Goal: Book appointment/travel/reservation

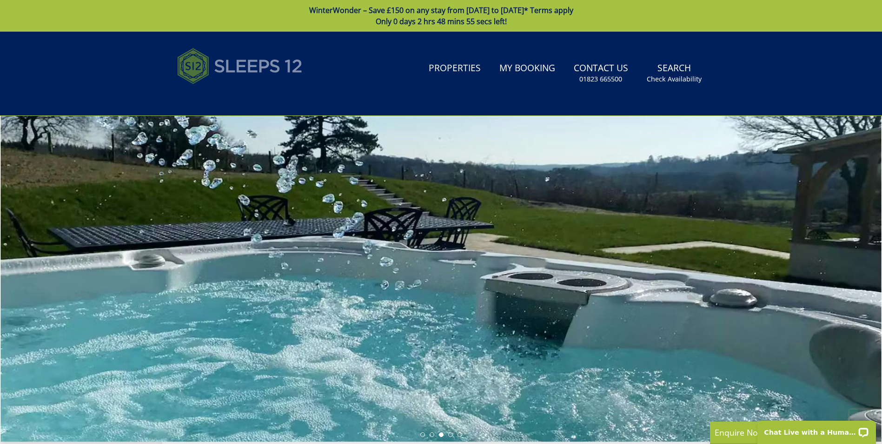
click at [243, 64] on img at bounding box center [240, 66] width 126 height 46
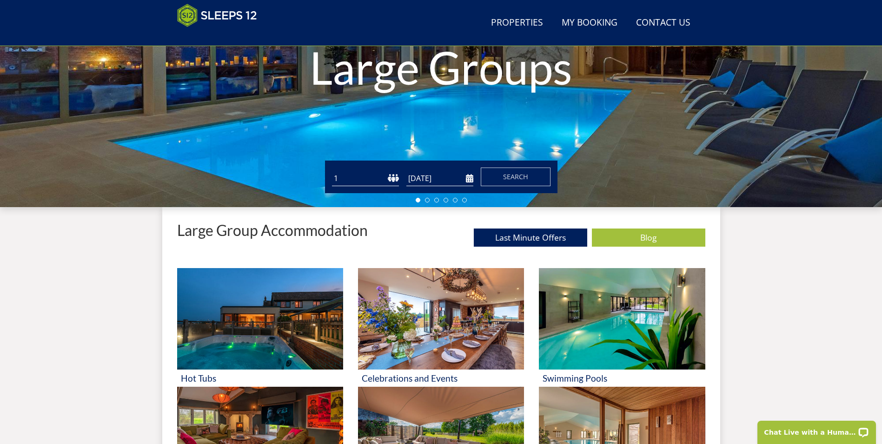
scroll to position [195, 0]
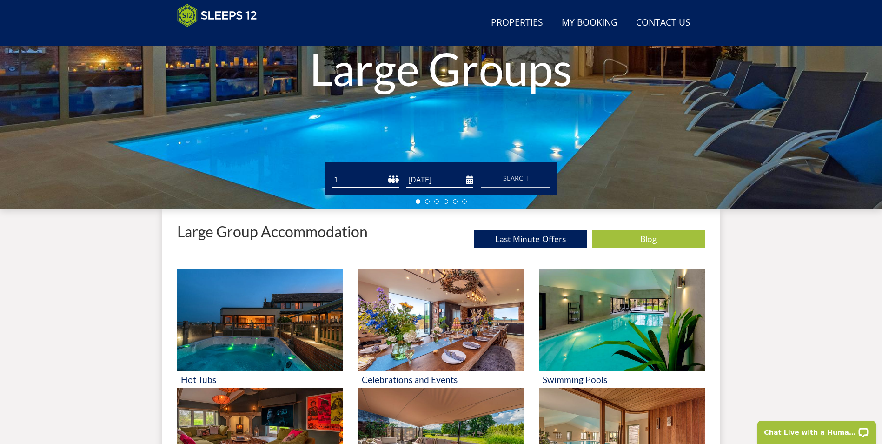
click at [361, 186] on select "1 2 3 4 5 6 7 8 9 10 11 12 13 14 15 16 17 18 19 20 21 22 23 24 25 26 27 28 29 3…" at bounding box center [365, 179] width 67 height 15
select select "5"
click at [332, 172] on select "1 2 3 4 5 6 7 8 9 10 11 12 13 14 15 16 17 18 19 20 21 22 23 24 25 26 27 28 29 3…" at bounding box center [365, 179] width 67 height 15
click at [450, 181] on input "[DATE]" at bounding box center [439, 179] width 67 height 15
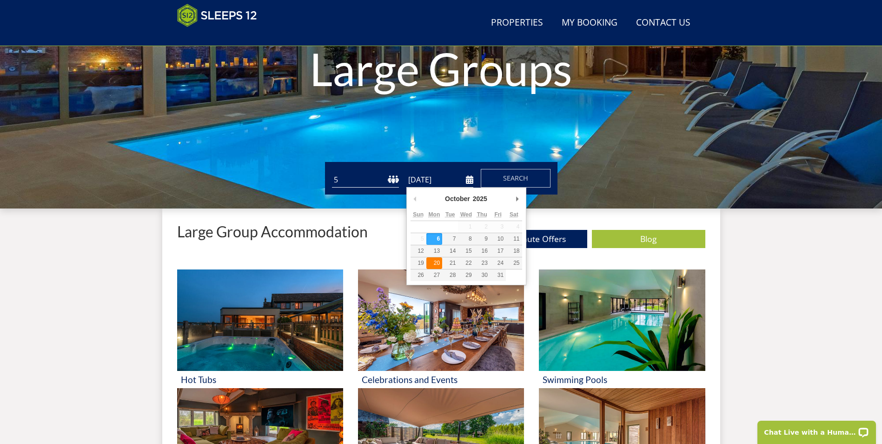
type input "[DATE]"
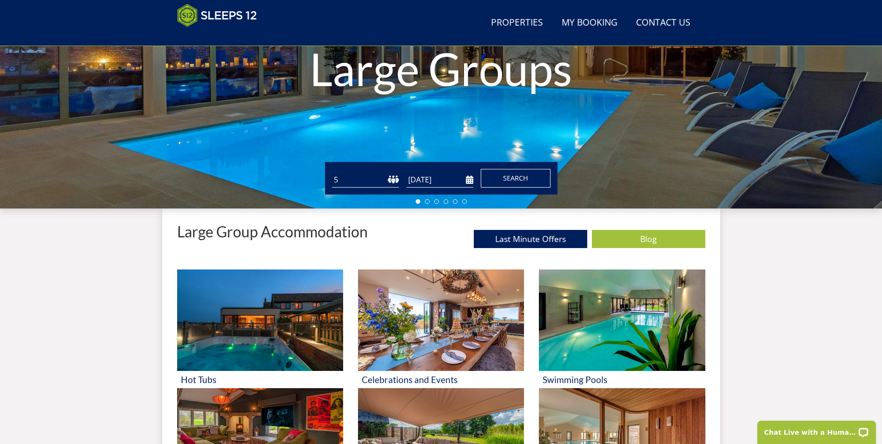
click at [521, 178] on span "Search" at bounding box center [515, 177] width 25 height 9
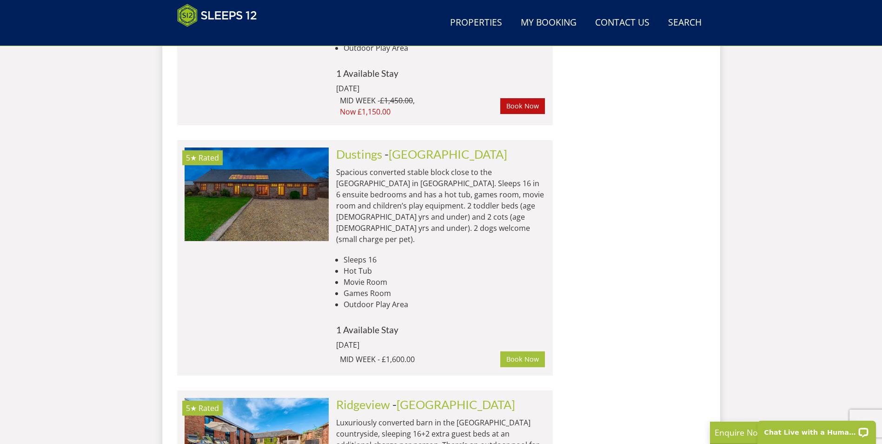
scroll to position [5026, 0]
